Goal: Find specific page/section: Find specific page/section

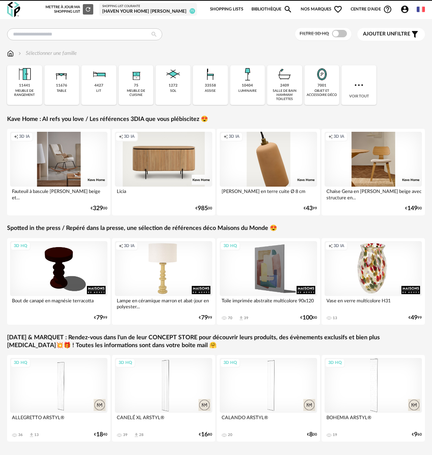
click at [154, 13] on div "[Haven your Home] [PERSON_NAME]" at bounding box center [148, 12] width 92 height 6
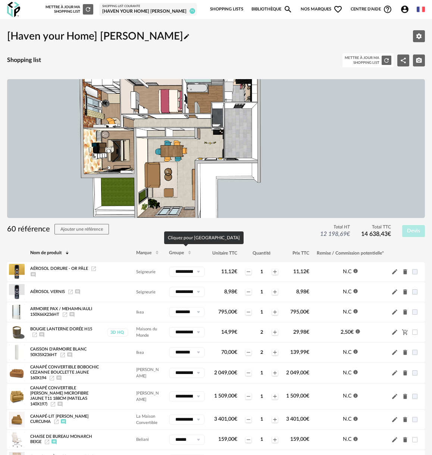
click at [175, 254] on span "Groupe" at bounding box center [176, 253] width 15 height 4
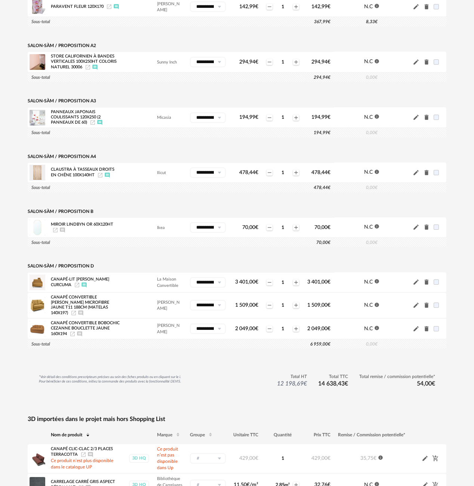
scroll to position [1601, 0]
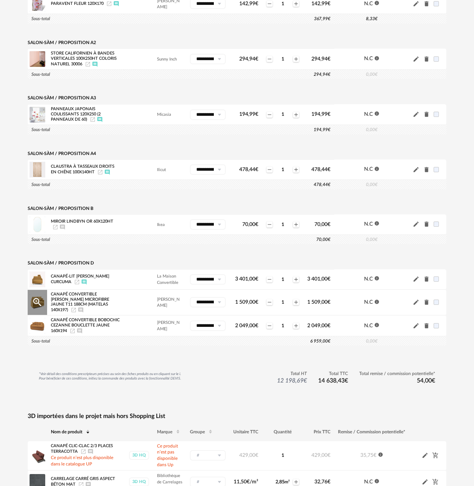
click at [77, 307] on icon "Launch icon" at bounding box center [74, 310] width 6 height 6
click at [75, 329] on icon "Launch icon" at bounding box center [72, 331] width 4 height 4
click at [80, 279] on icon "Launch icon" at bounding box center [77, 282] width 6 height 6
click at [87, 279] on icon "Afficher/masquer le commentaire" at bounding box center [84, 282] width 6 height 6
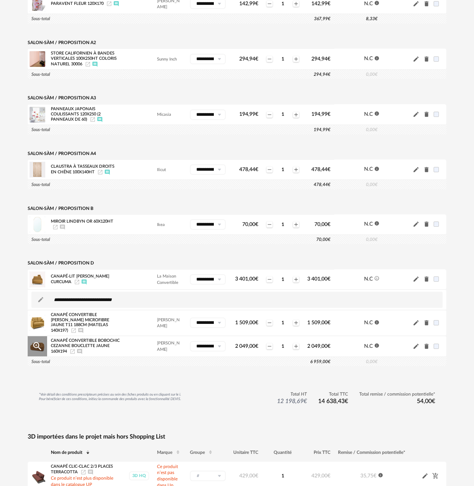
click at [75, 349] on icon "Launch icon" at bounding box center [72, 351] width 4 height 4
click at [76, 328] on icon "Launch icon" at bounding box center [73, 330] width 4 height 4
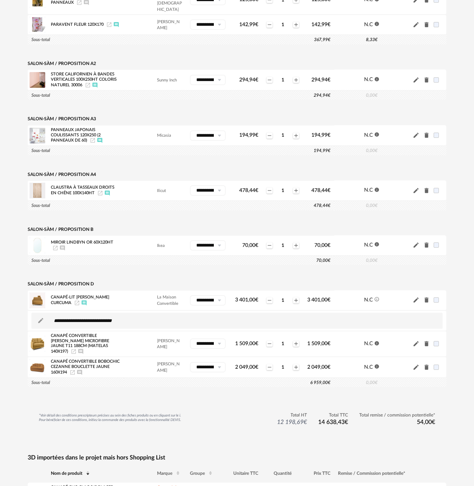
scroll to position [1574, 0]
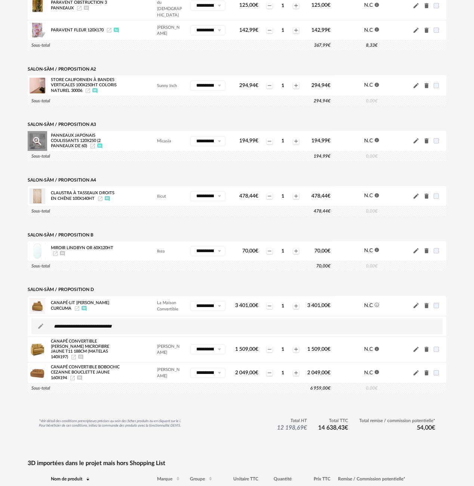
click at [92, 144] on icon "Launch icon" at bounding box center [92, 146] width 4 height 4
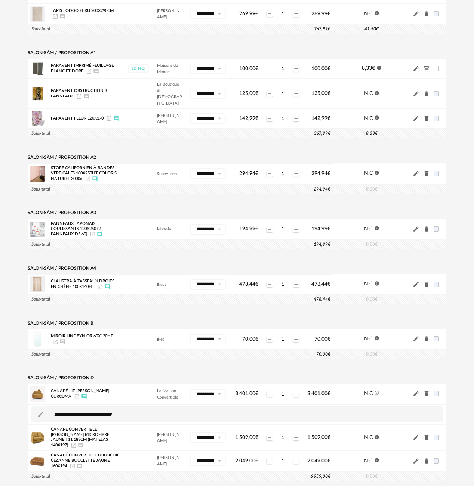
scroll to position [1486, 0]
click at [78, 96] on icon "Launch icon" at bounding box center [79, 96] width 4 height 4
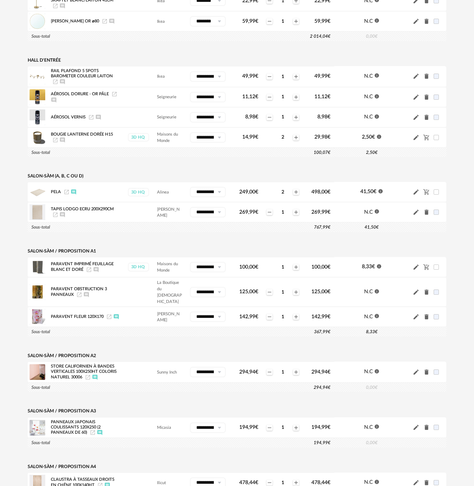
scroll to position [1259, 0]
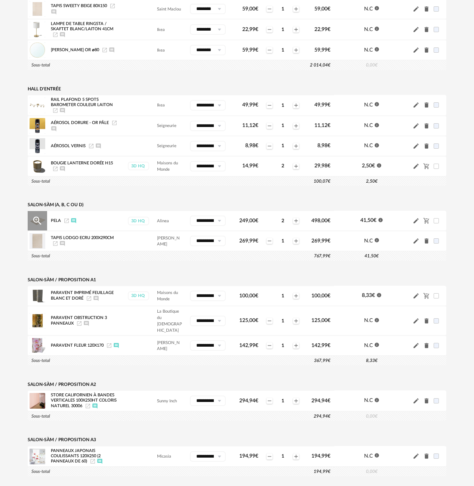
click at [67, 224] on icon "Launch icon" at bounding box center [66, 221] width 6 height 6
click at [55, 246] on icon "Launch icon" at bounding box center [55, 244] width 6 height 6
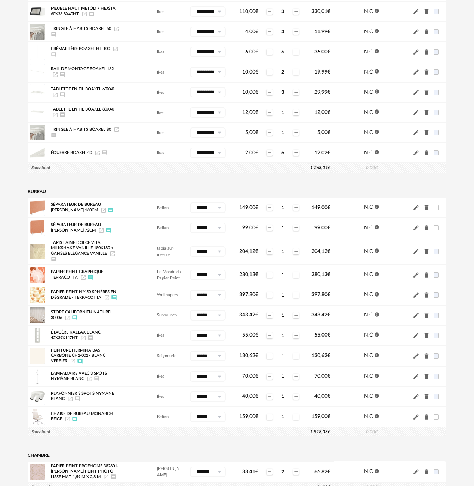
scroll to position [530, 0]
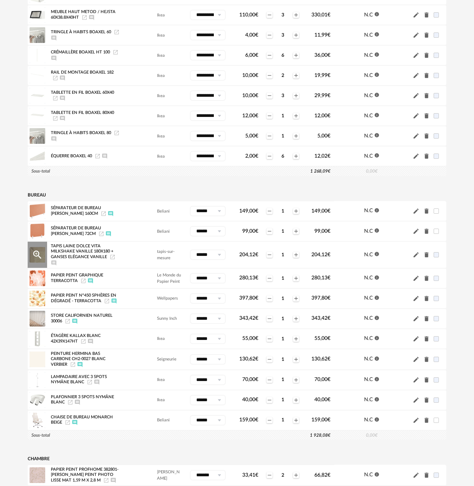
click at [111, 258] on icon "Launch icon" at bounding box center [112, 257] width 6 height 6
click at [111, 260] on icon "Launch icon" at bounding box center [112, 257] width 6 height 6
click at [114, 259] on icon "Launch icon" at bounding box center [112, 257] width 6 height 6
click at [68, 323] on icon "Launch icon" at bounding box center [68, 321] width 6 height 6
click at [75, 324] on icon "Afficher/masquer le commentaire" at bounding box center [75, 321] width 6 height 6
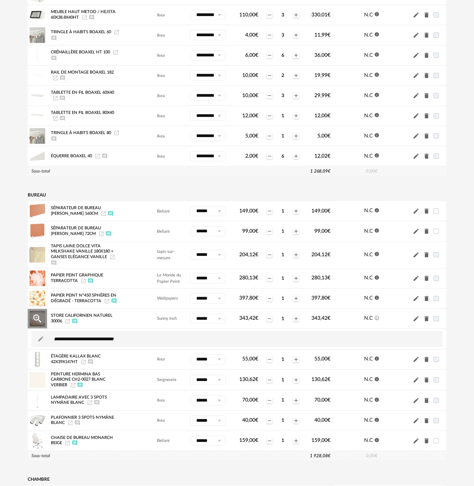
click at [75, 324] on icon "Afficher/masquer le commentaire" at bounding box center [75, 321] width 6 height 6
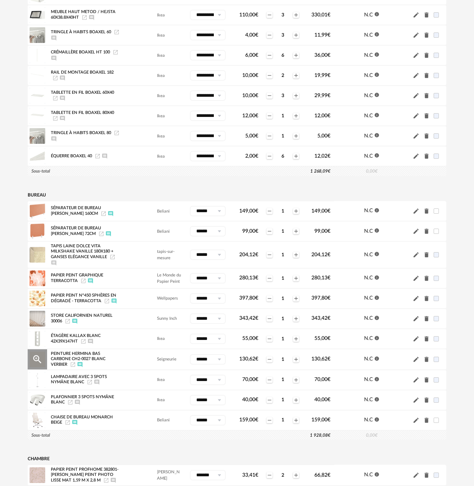
click at [81, 367] on icon "Afficher/masquer le commentaire" at bounding box center [79, 364] width 5 height 5
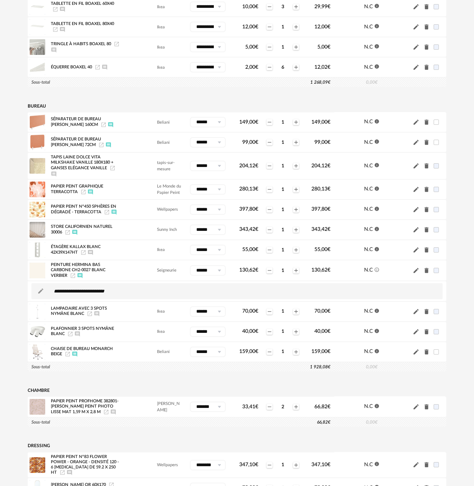
scroll to position [617, 0]
